Goal: Information Seeking & Learning: Learn about a topic

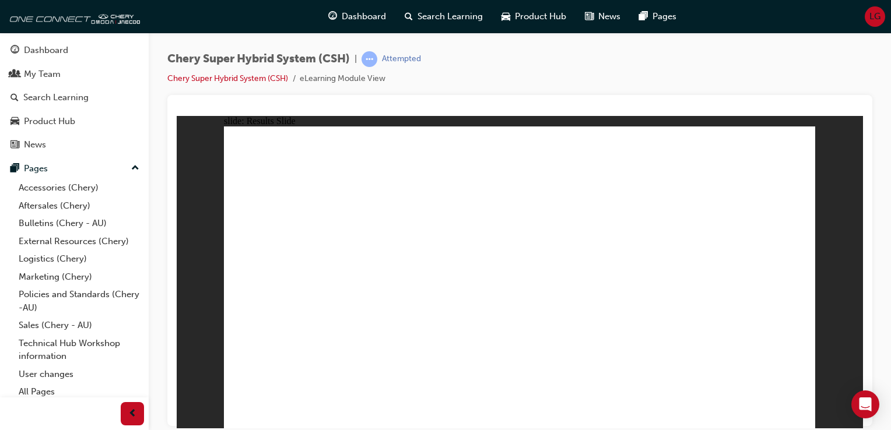
drag, startPoint x: 362, startPoint y: 333, endPoint x: 331, endPoint y: 352, distance: 36.9
radio input "true"
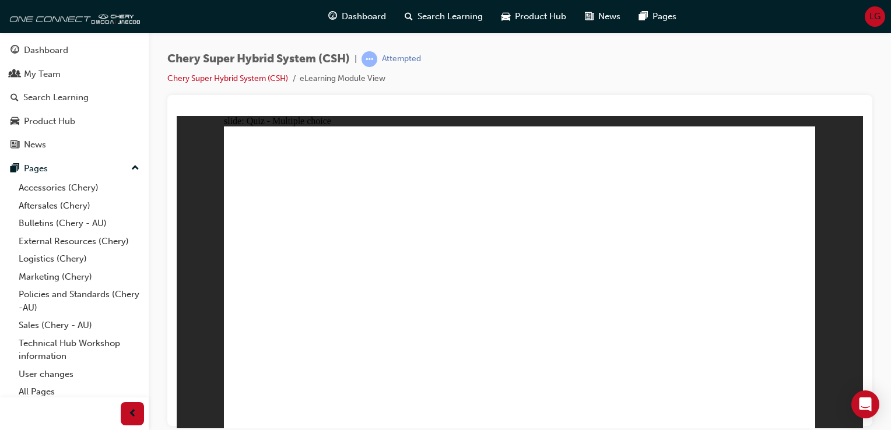
radio input "true"
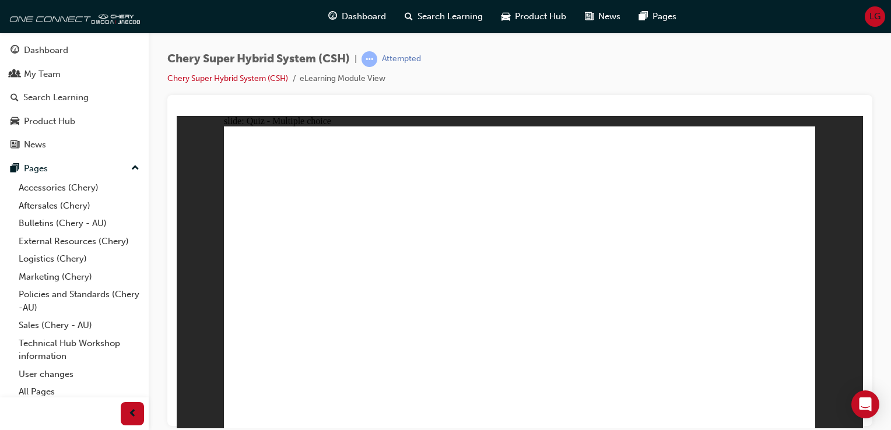
radio input "true"
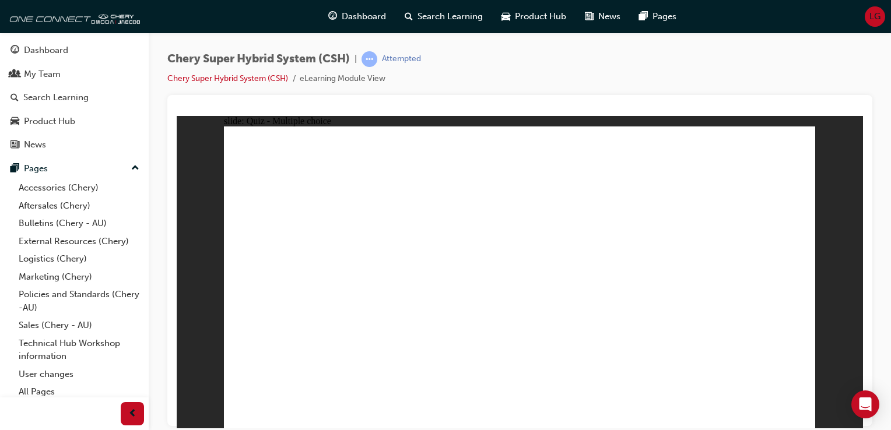
radio input "true"
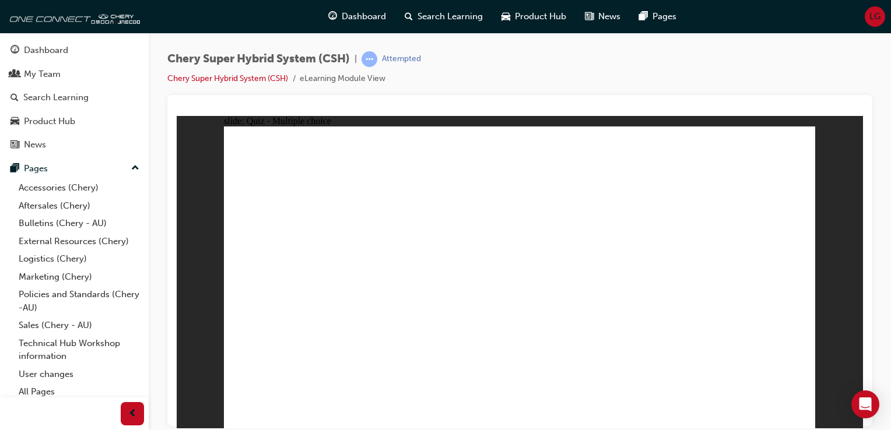
radio input "true"
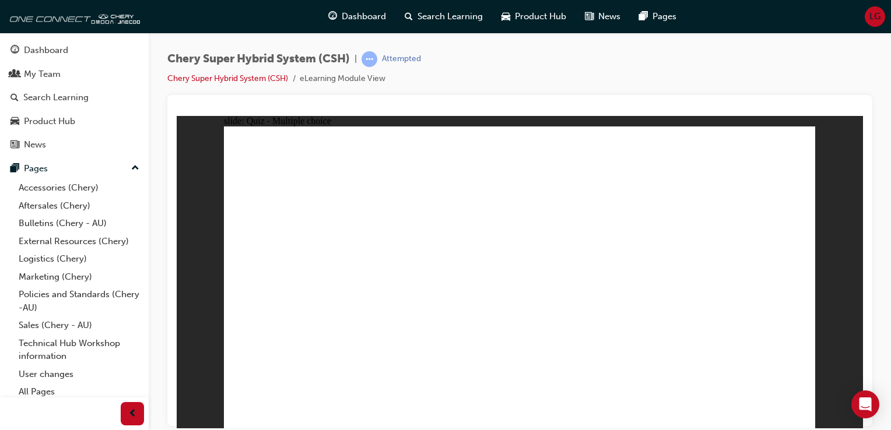
radio input "true"
